Goal: Information Seeking & Learning: Learn about a topic

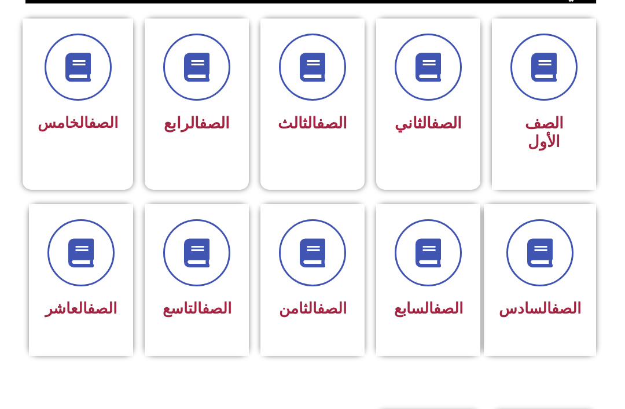
scroll to position [277, 0]
click at [322, 259] on icon at bounding box center [312, 252] width 29 height 29
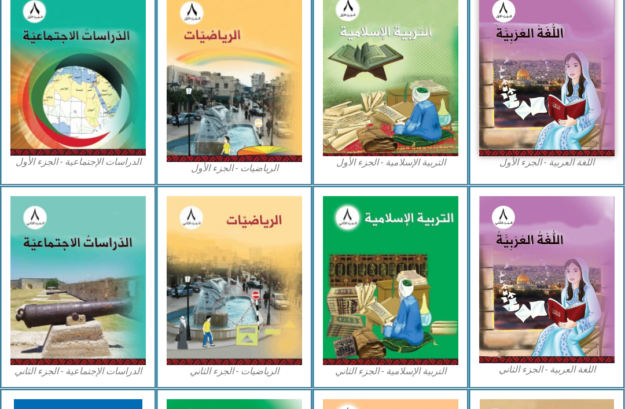
scroll to position [349, 0]
click at [416, 288] on img at bounding box center [390, 280] width 135 height 169
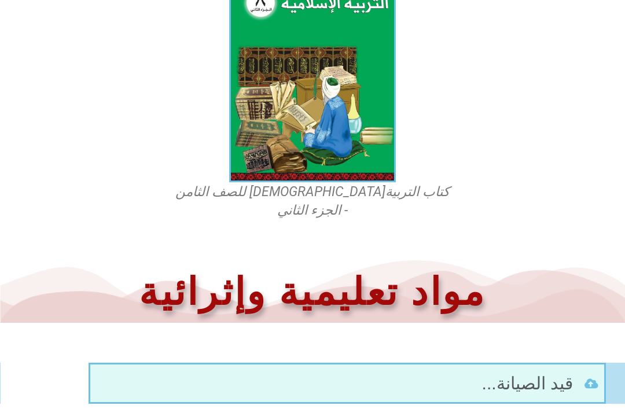
scroll to position [363, 0]
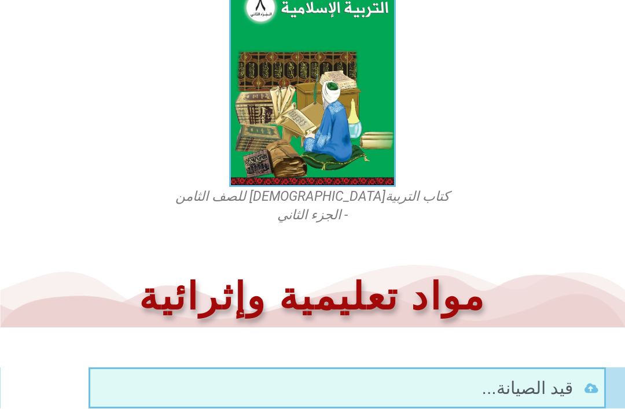
click at [345, 127] on img at bounding box center [312, 83] width 167 height 207
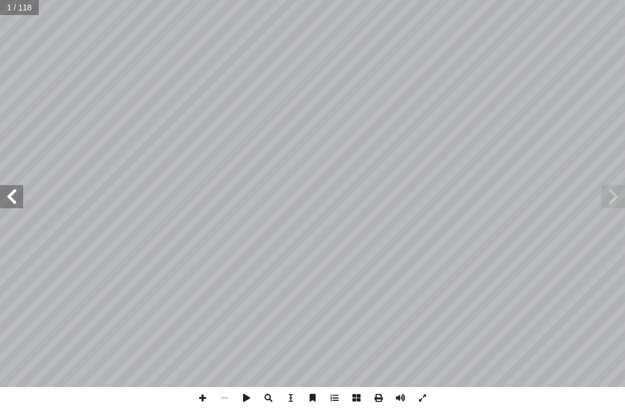
click at [616, 190] on span at bounding box center [612, 196] width 23 height 23
click at [615, 197] on span at bounding box center [612, 196] width 23 height 23
click at [617, 198] on span at bounding box center [612, 196] width 23 height 23
click at [612, 201] on span at bounding box center [612, 196] width 23 height 23
click at [615, 193] on span at bounding box center [612, 196] width 23 height 23
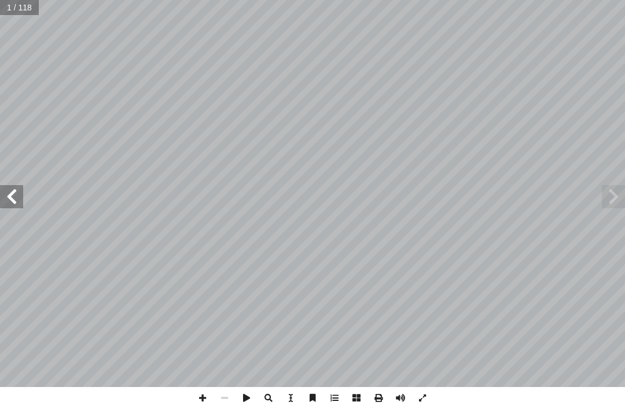
click at [615, 198] on span at bounding box center [612, 196] width 23 height 23
click at [22, 188] on span at bounding box center [11, 196] width 23 height 23
click at [20, 185] on span at bounding box center [11, 196] width 23 height 23
click at [21, 190] on span at bounding box center [11, 196] width 23 height 23
click at [22, 191] on span at bounding box center [11, 196] width 23 height 23
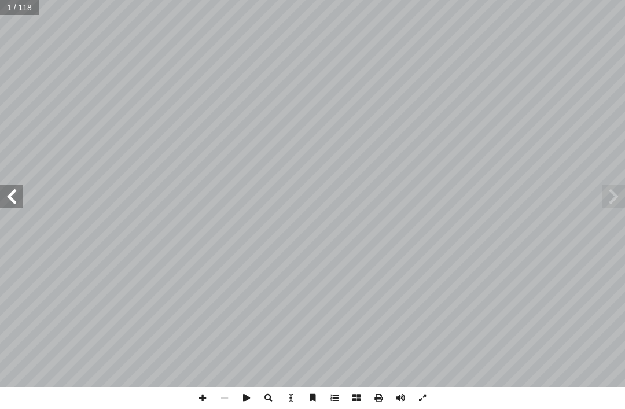
click at [18, 199] on span at bounding box center [11, 196] width 23 height 23
click at [17, 200] on span at bounding box center [11, 196] width 23 height 23
click at [15, 200] on span at bounding box center [11, 196] width 23 height 23
click at [11, 189] on span at bounding box center [11, 196] width 23 height 23
click at [19, 196] on span at bounding box center [11, 196] width 23 height 23
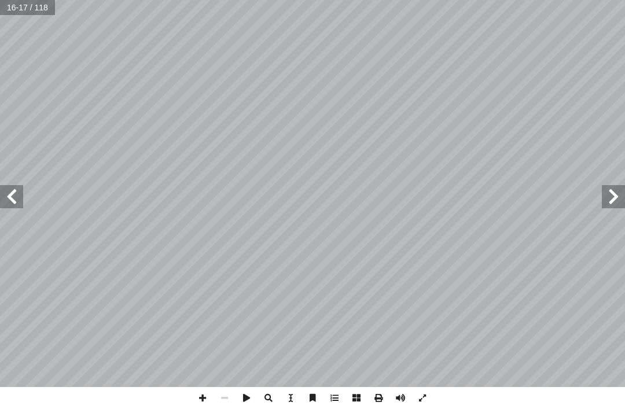
click at [17, 189] on span at bounding box center [11, 196] width 23 height 23
click at [18, 194] on span at bounding box center [11, 196] width 23 height 23
click at [16, 189] on span at bounding box center [11, 196] width 23 height 23
click at [10, 194] on span at bounding box center [11, 196] width 23 height 23
click at [8, 196] on span at bounding box center [11, 196] width 23 height 23
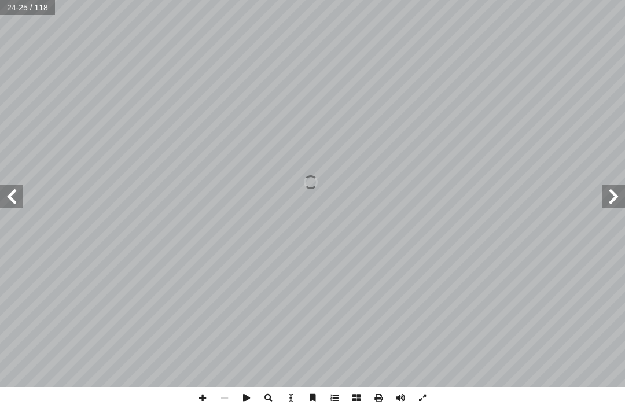
click at [12, 187] on span at bounding box center [11, 196] width 23 height 23
click at [18, 198] on span at bounding box center [11, 196] width 23 height 23
click at [11, 197] on span at bounding box center [11, 196] width 23 height 23
click at [9, 191] on span at bounding box center [11, 196] width 23 height 23
click at [12, 198] on span at bounding box center [11, 196] width 23 height 23
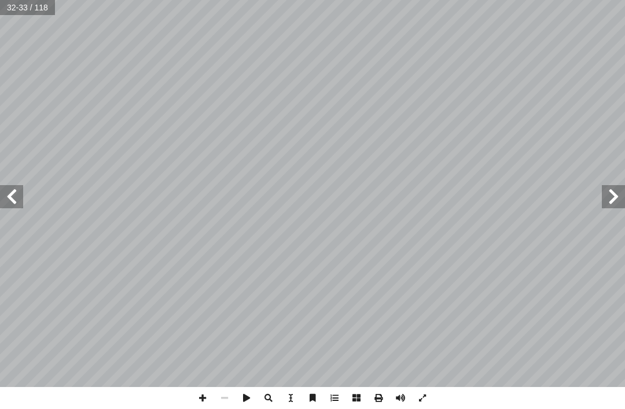
click at [18, 204] on span at bounding box center [11, 196] width 23 height 23
